Goal: Obtain resource: Obtain resource

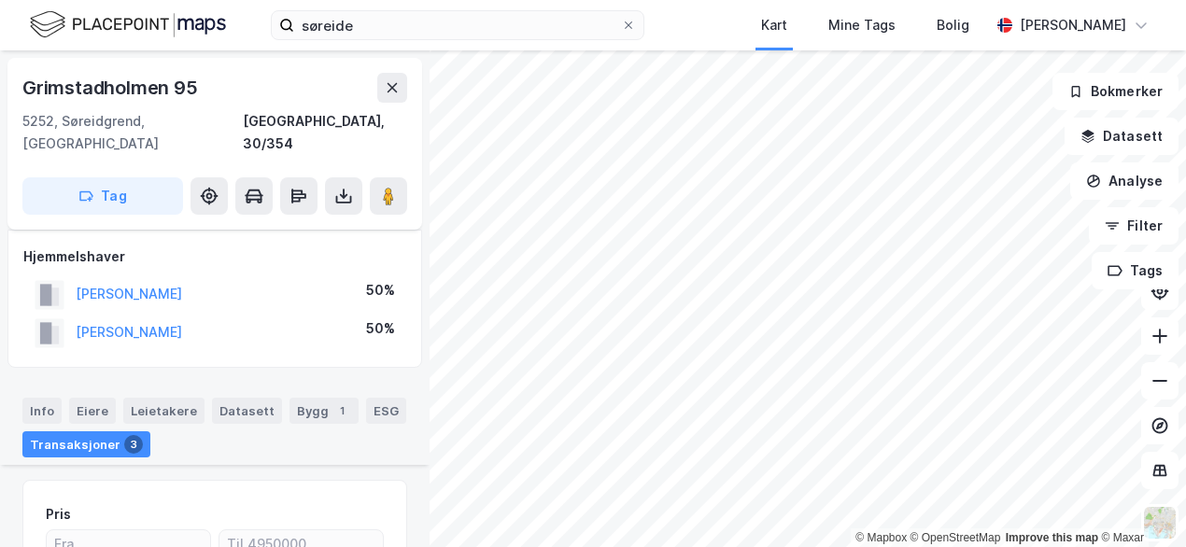
scroll to position [726, 0]
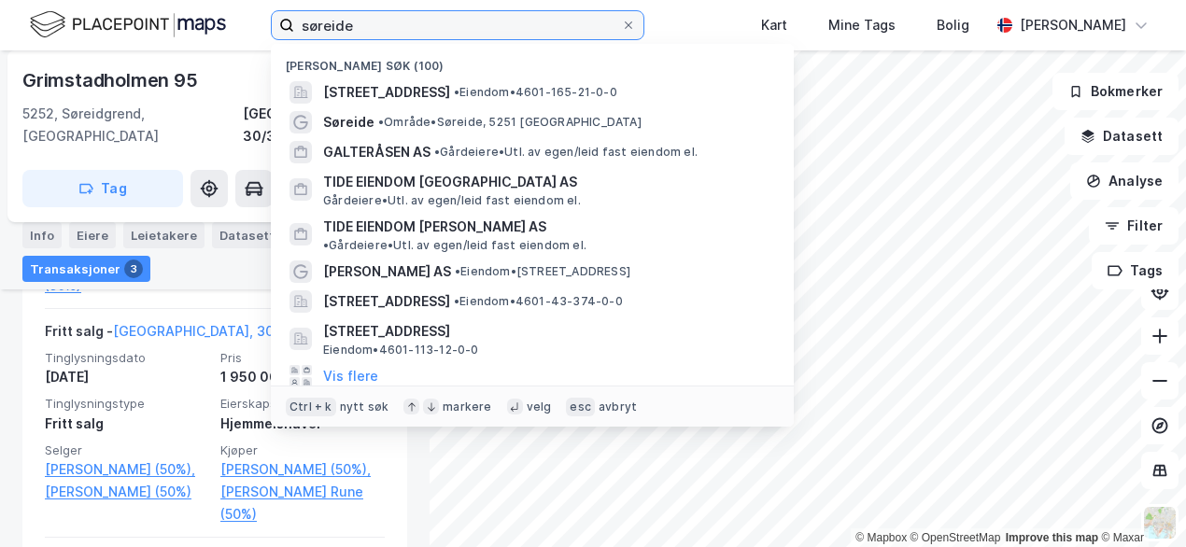
drag, startPoint x: 458, startPoint y: 35, endPoint x: 248, endPoint y: 28, distance: 210.2
click at [247, 28] on div "søreide Nylige søk (100) [STREET_ADDRESS] • Eiendom • 4601-165-21-0-0 Søreide •…" at bounding box center [593, 25] width 1186 height 50
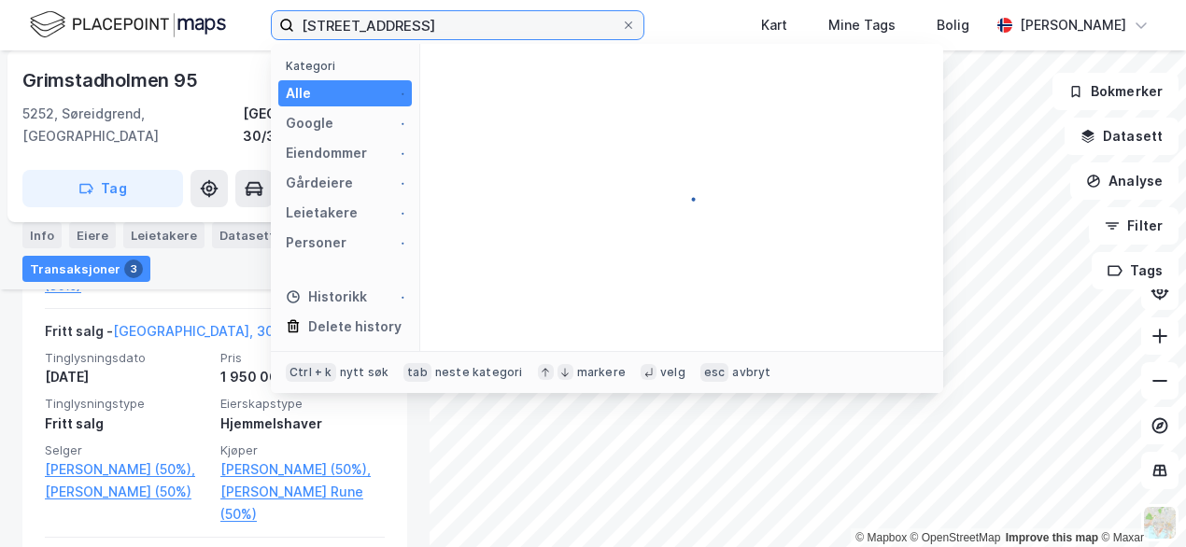
type input "[STREET_ADDRESS]"
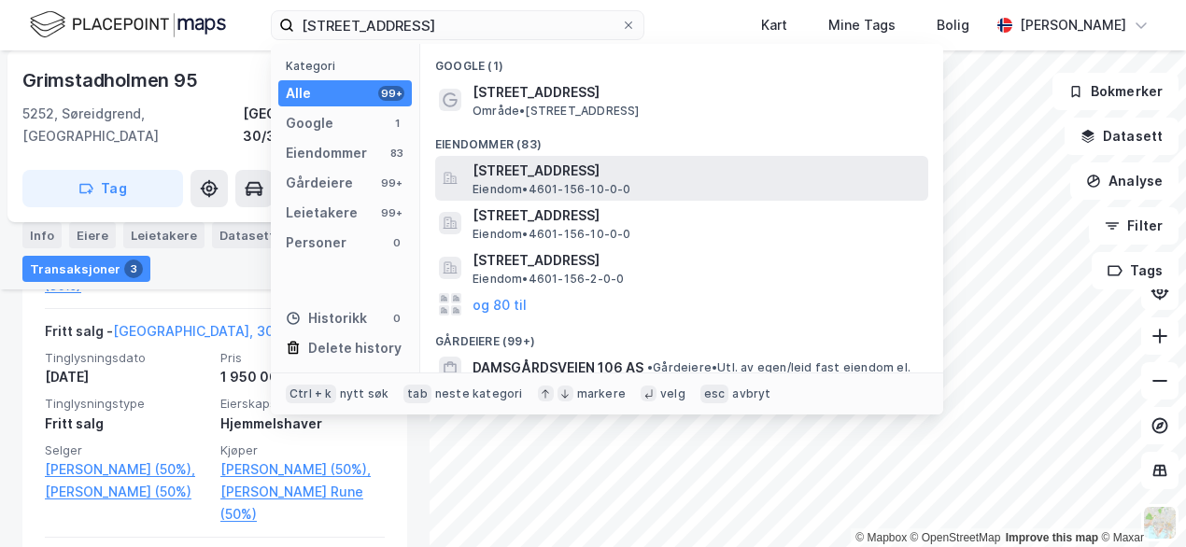
click at [538, 183] on span "Eiendom • 4601-156-10-0-0" at bounding box center [551, 189] width 159 height 15
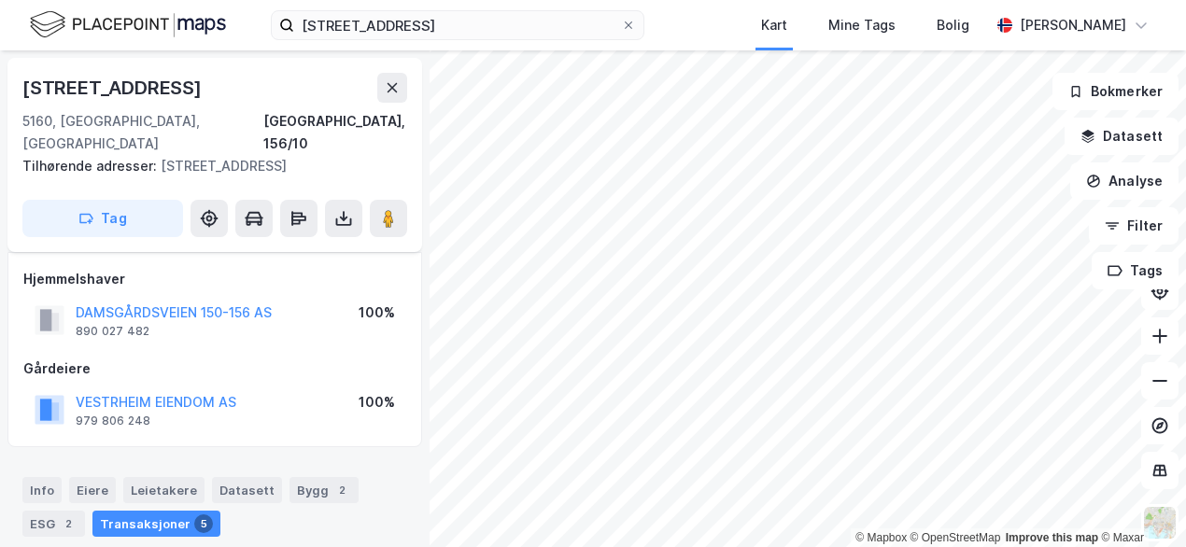
scroll to position [340, 0]
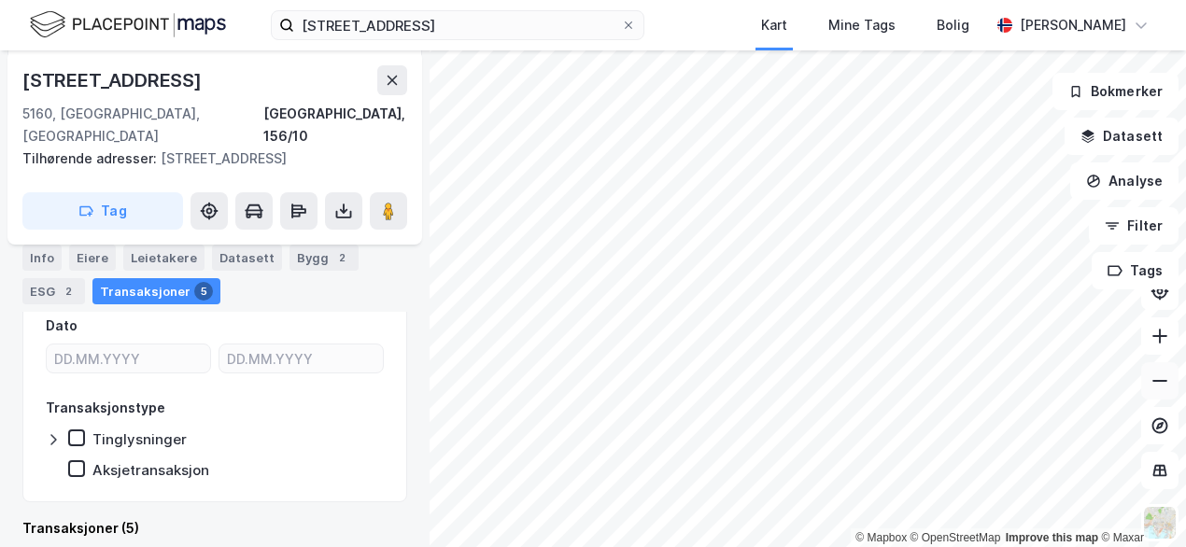
click at [1166, 382] on icon at bounding box center [1159, 381] width 19 height 19
click at [1118, 233] on button "Filter" at bounding box center [1134, 225] width 90 height 37
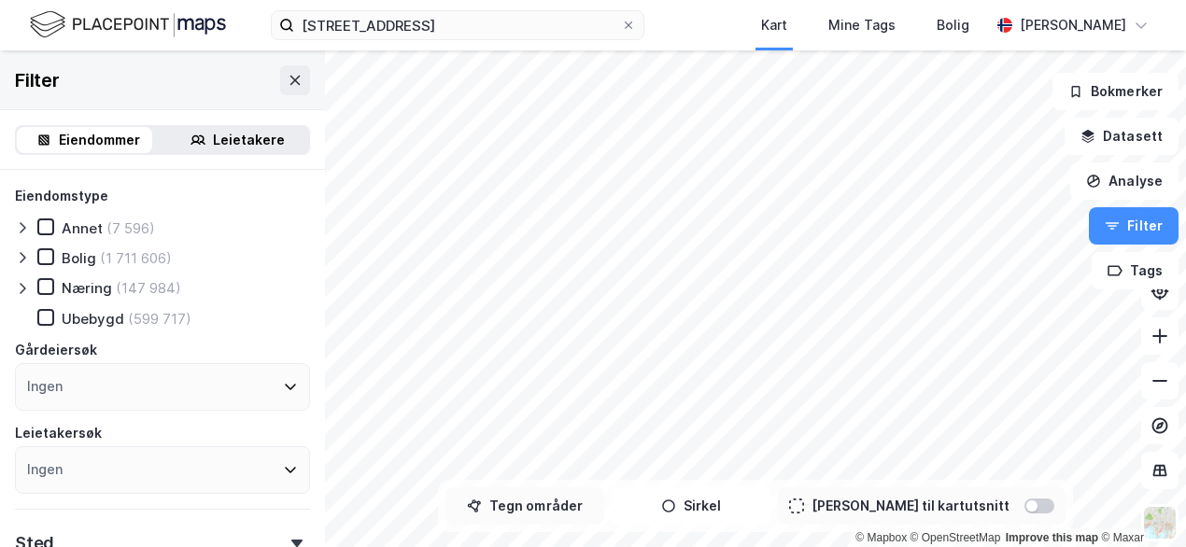
click at [569, 506] on button "Tegn områder" at bounding box center [524, 505] width 159 height 37
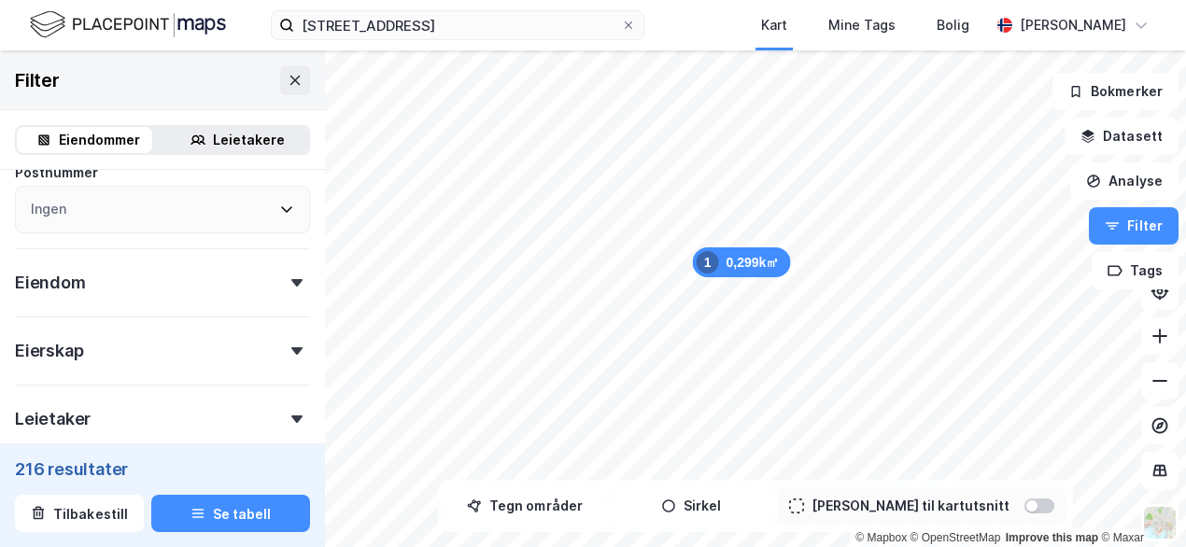
scroll to position [678, 0]
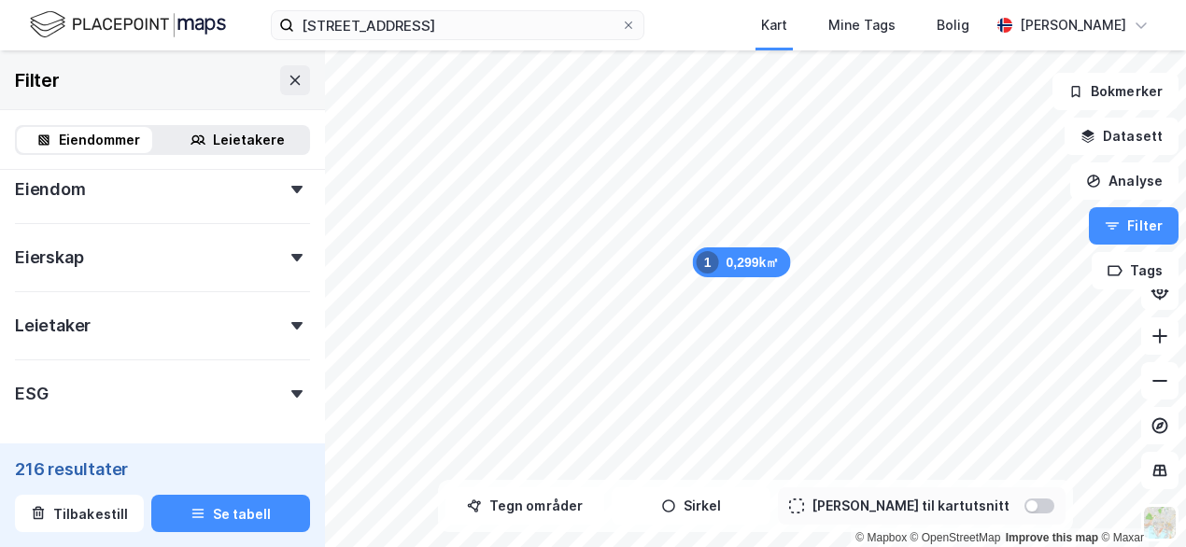
click at [81, 328] on div "Leietaker" at bounding box center [53, 326] width 76 height 22
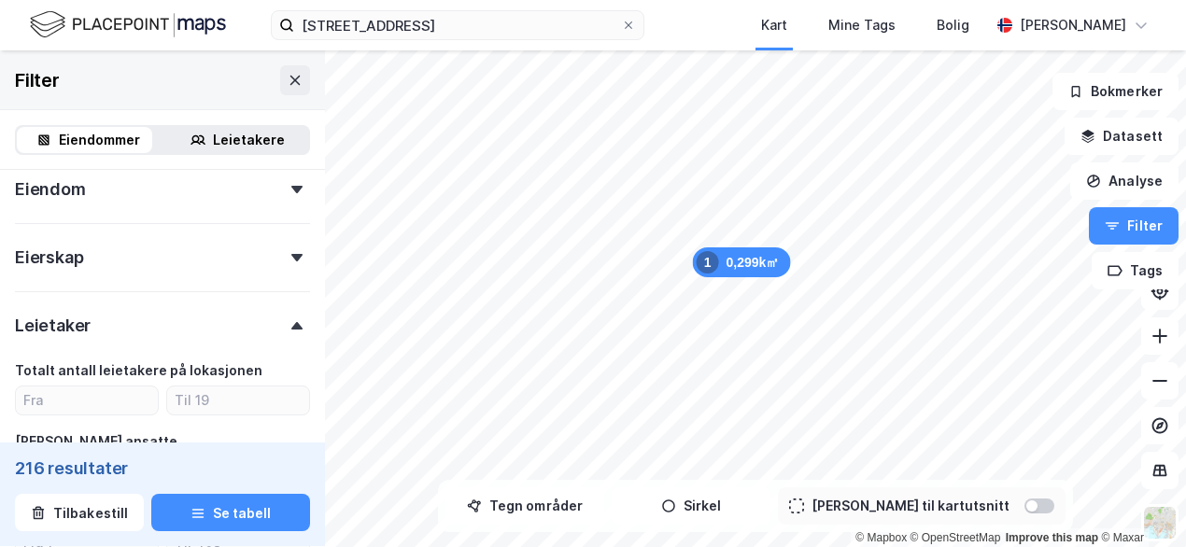
click at [79, 326] on div "Leietaker" at bounding box center [53, 326] width 76 height 22
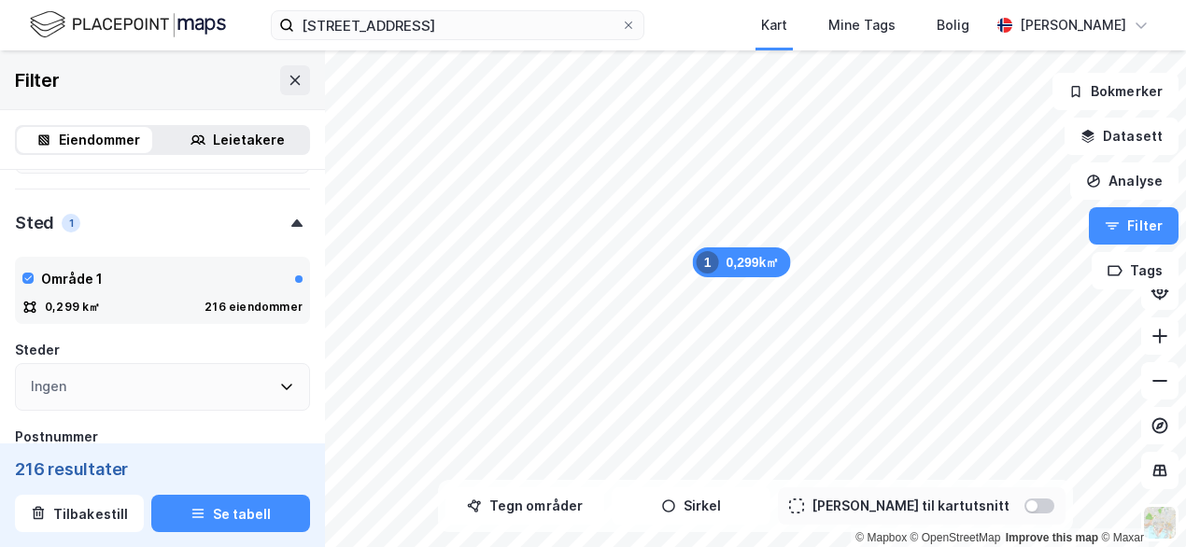
scroll to position [289, 0]
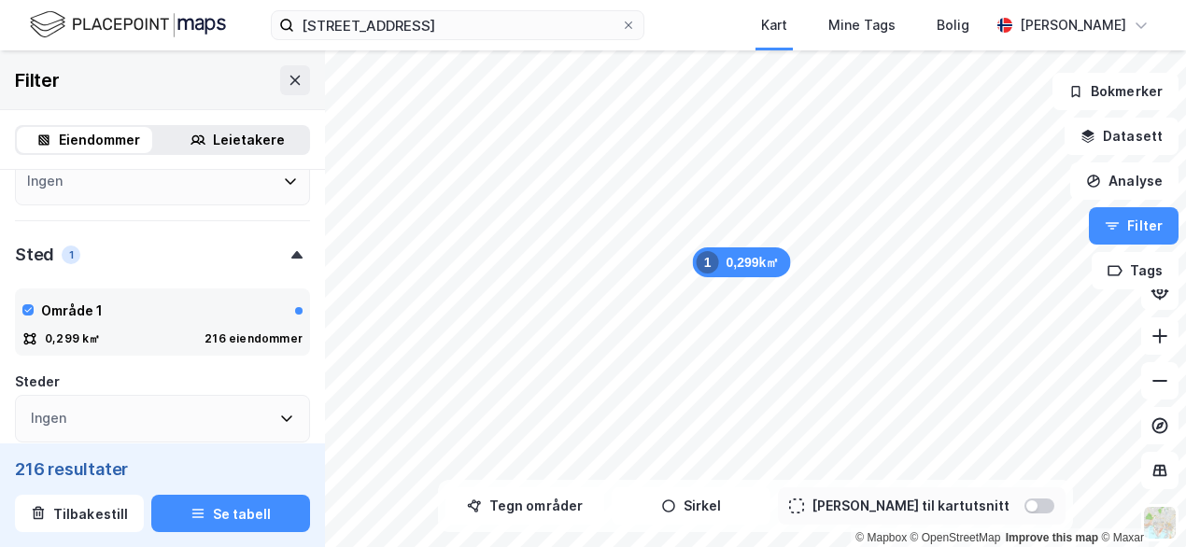
click at [232, 130] on div "Leietakere" at bounding box center [249, 140] width 72 height 22
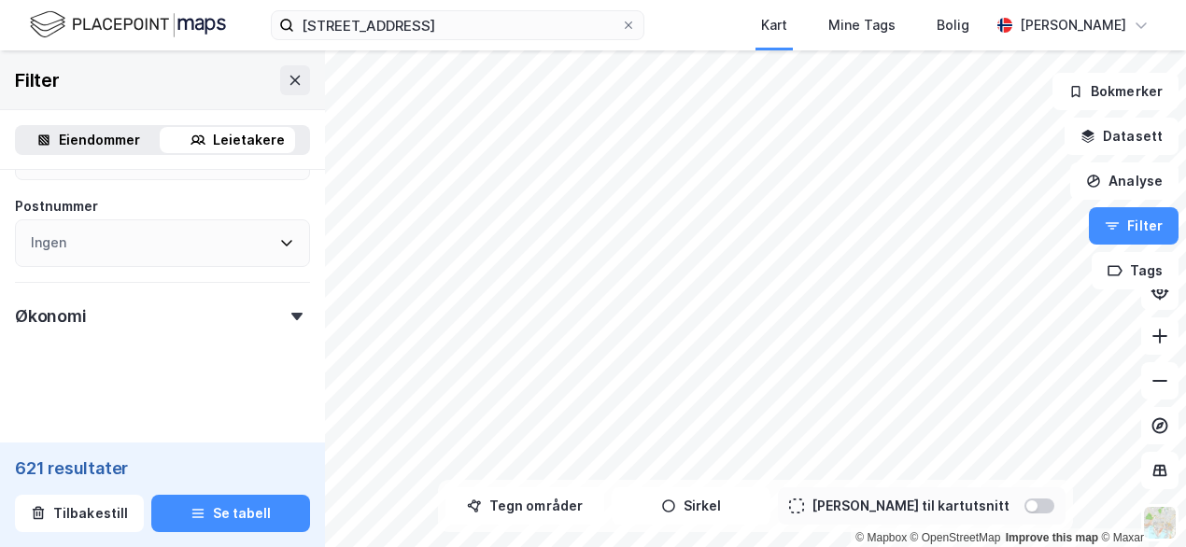
scroll to position [981, 0]
click at [215, 503] on button "Se tabell" at bounding box center [230, 513] width 159 height 37
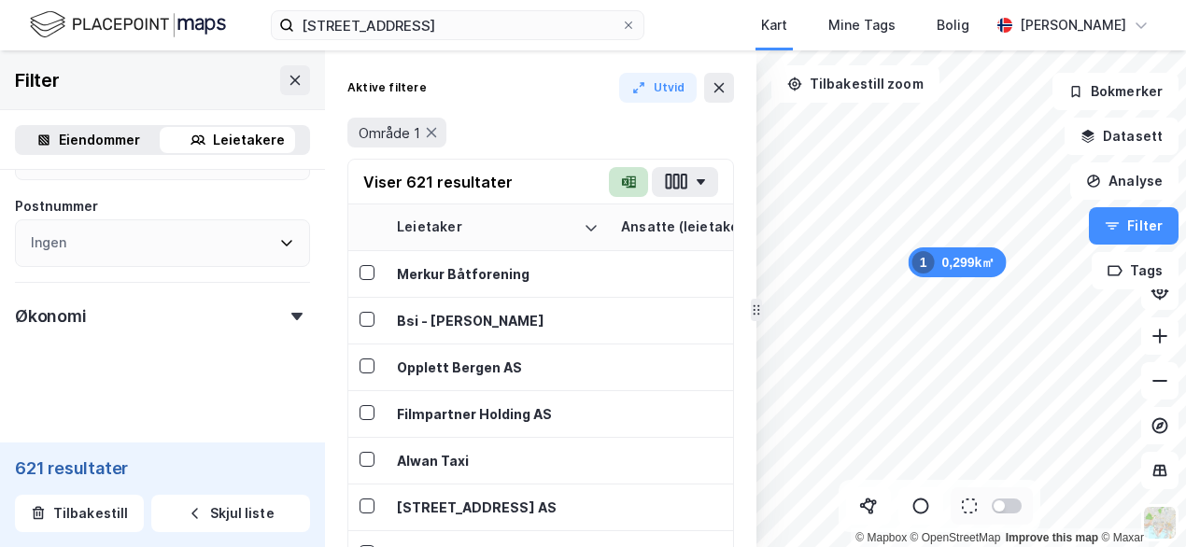
click at [617, 186] on button "button" at bounding box center [628, 182] width 39 height 30
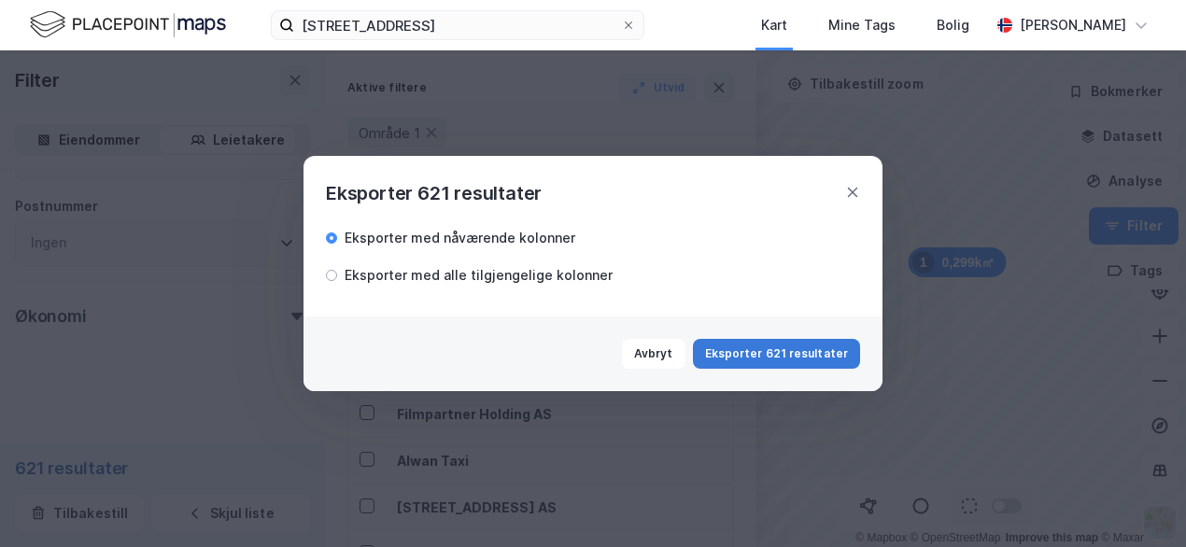
click at [738, 350] on button "Eksporter 621 resultater" at bounding box center [776, 354] width 167 height 30
